Goal: Task Accomplishment & Management: Manage account settings

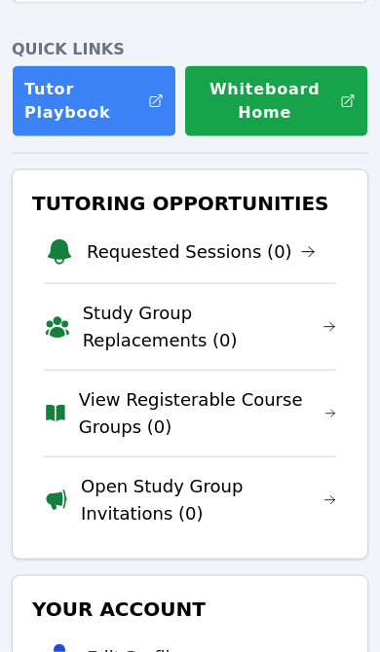
scroll to position [229, 0]
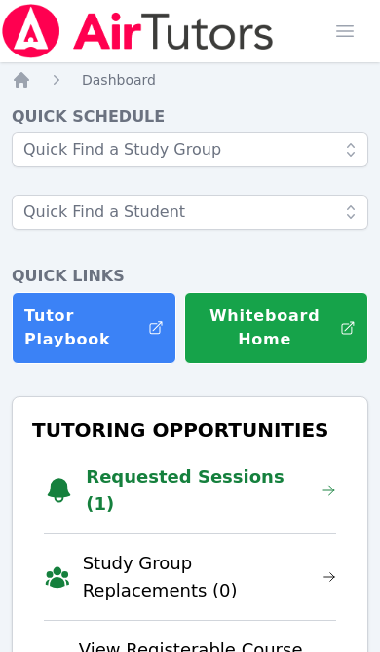
click at [206, 482] on link "Requested Sessions (1)" at bounding box center [211, 490] width 250 height 55
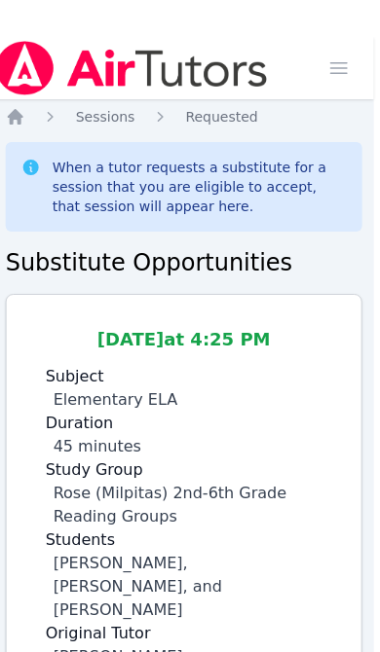
scroll to position [0, 8]
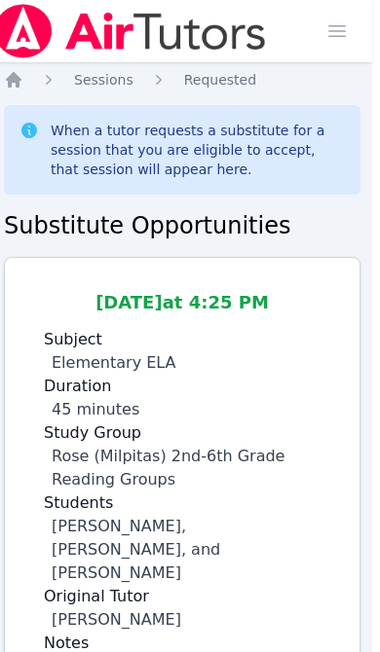
click at [18, 82] on icon "Breadcrumb" at bounding box center [14, 80] width 16 height 16
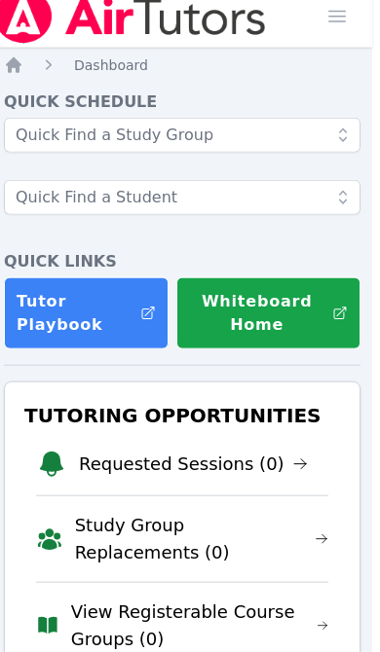
scroll to position [0, 8]
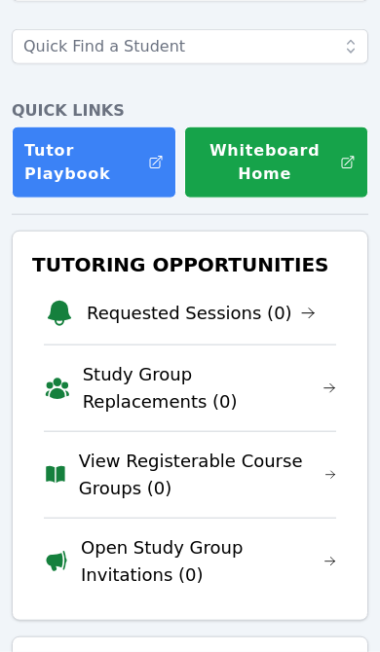
scroll to position [188, 0]
